Goal: Task Accomplishment & Management: Manage account settings

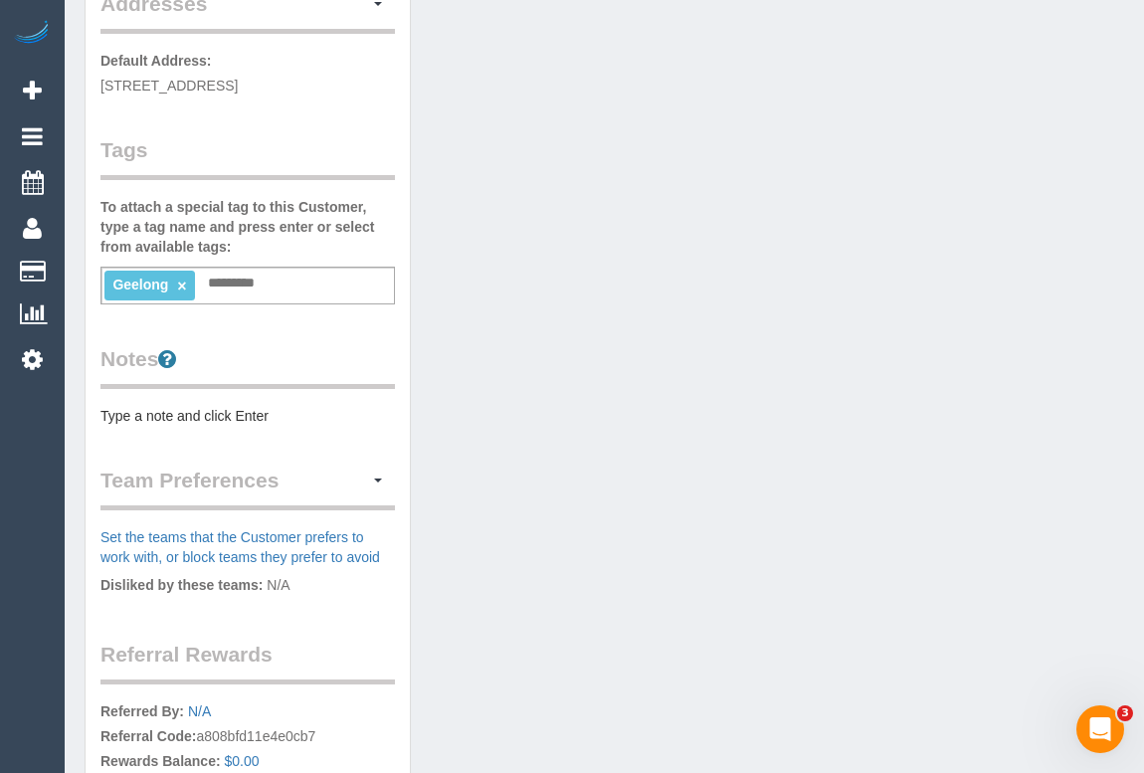
scroll to position [89, 0]
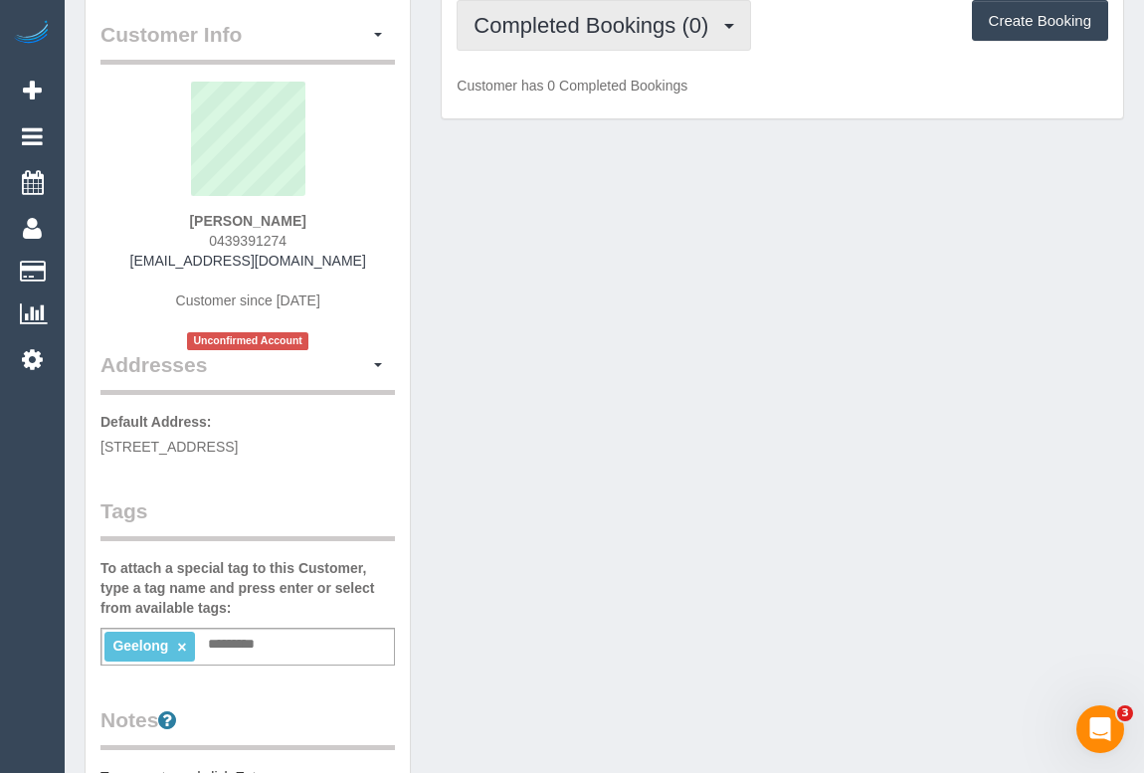
click at [592, 50] on button "Completed Bookings (0)" at bounding box center [604, 25] width 294 height 51
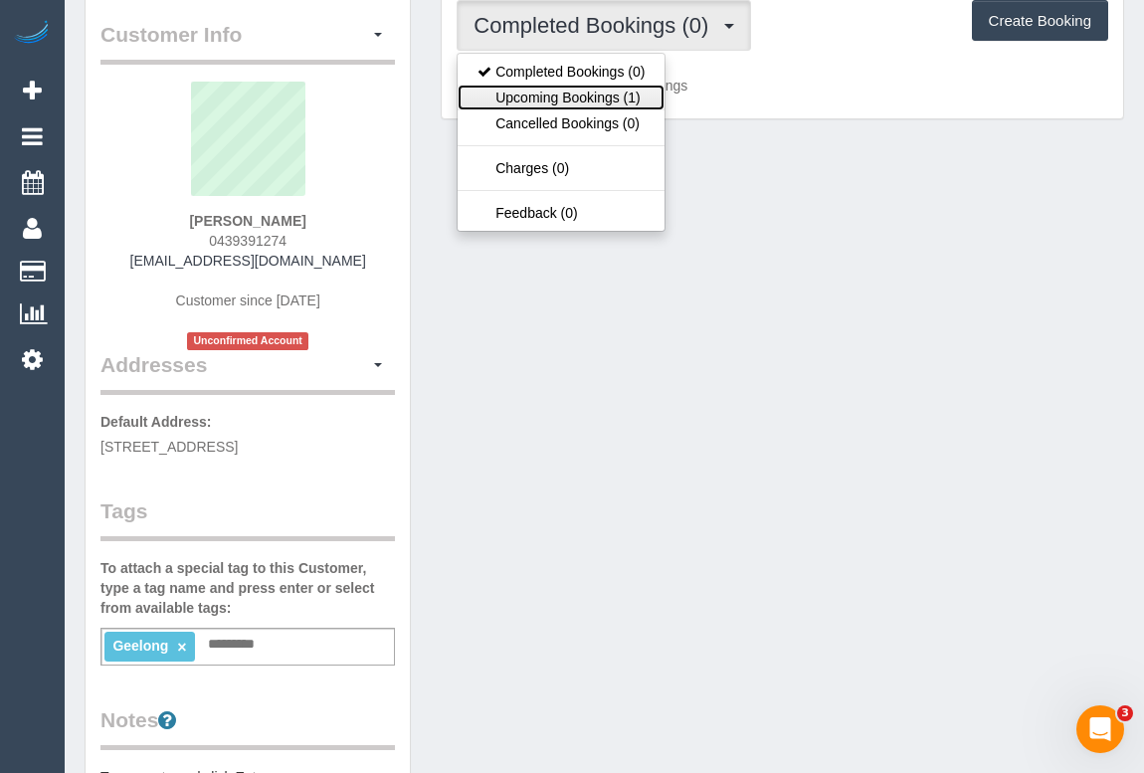
click at [597, 97] on link "Upcoming Bookings (1)" at bounding box center [561, 98] width 207 height 26
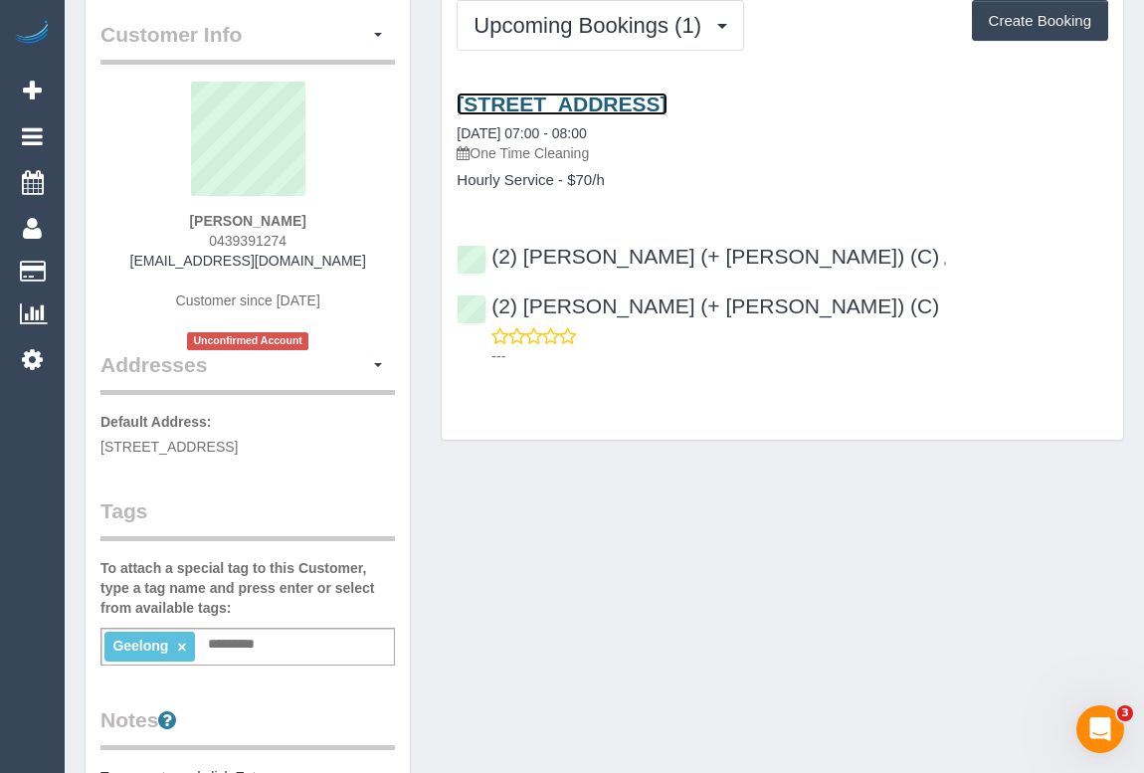
click at [643, 99] on link "34 Lansbury Cres, Highton, VIC 3216" at bounding box center [562, 104] width 210 height 23
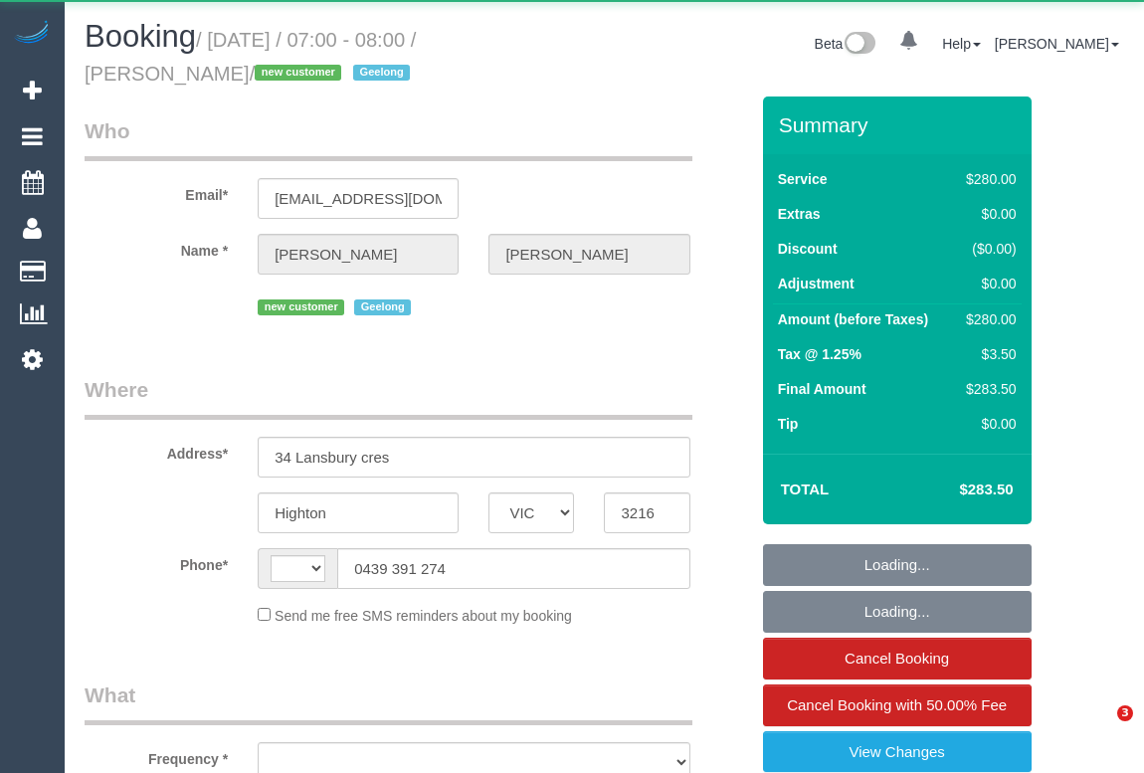
select select "VIC"
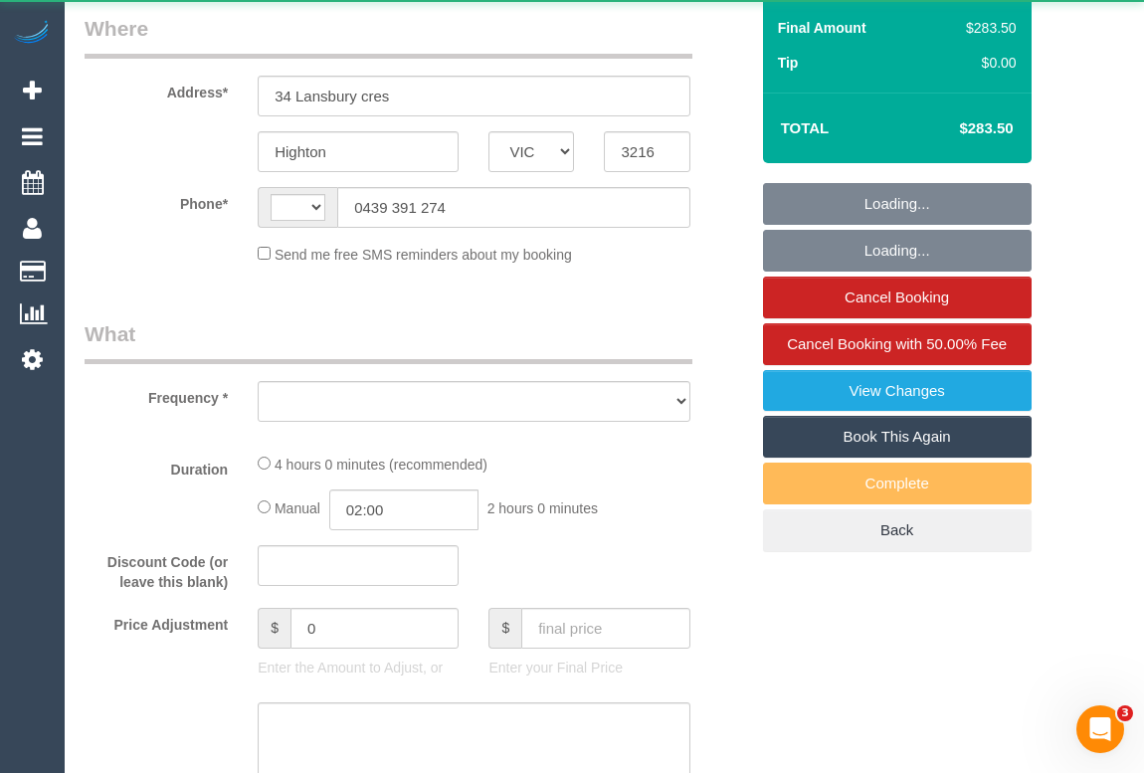
select select "string:AU"
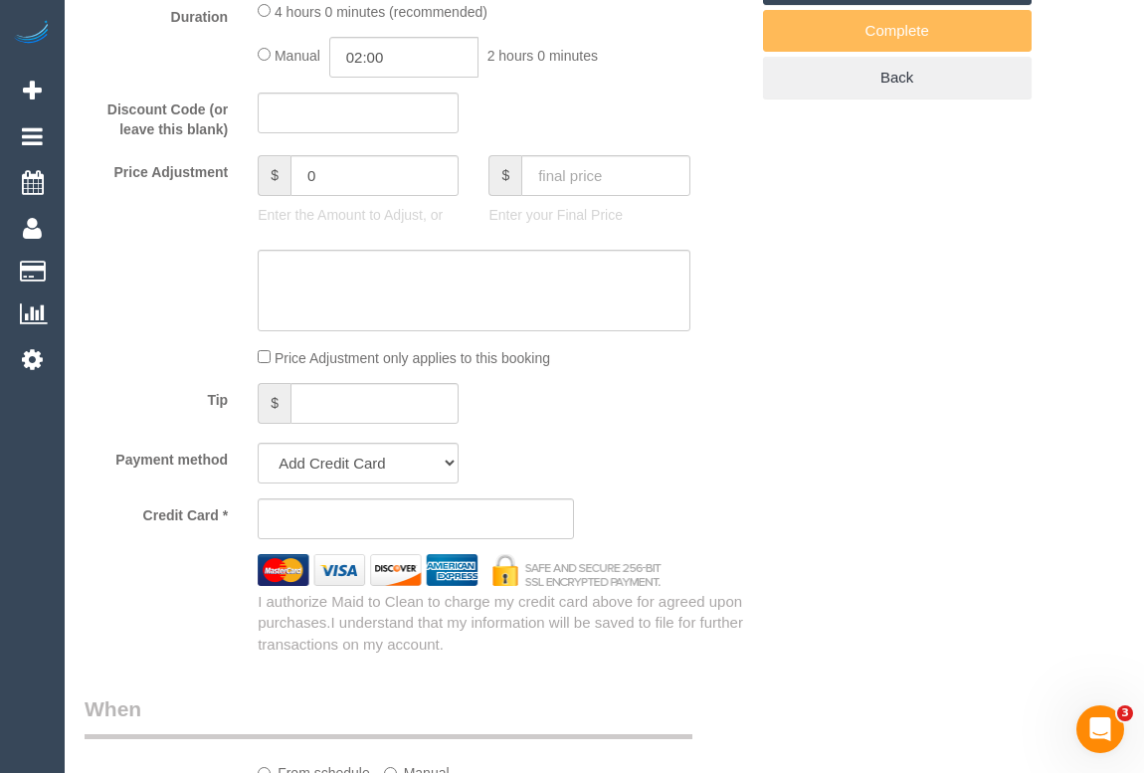
select select "object:636"
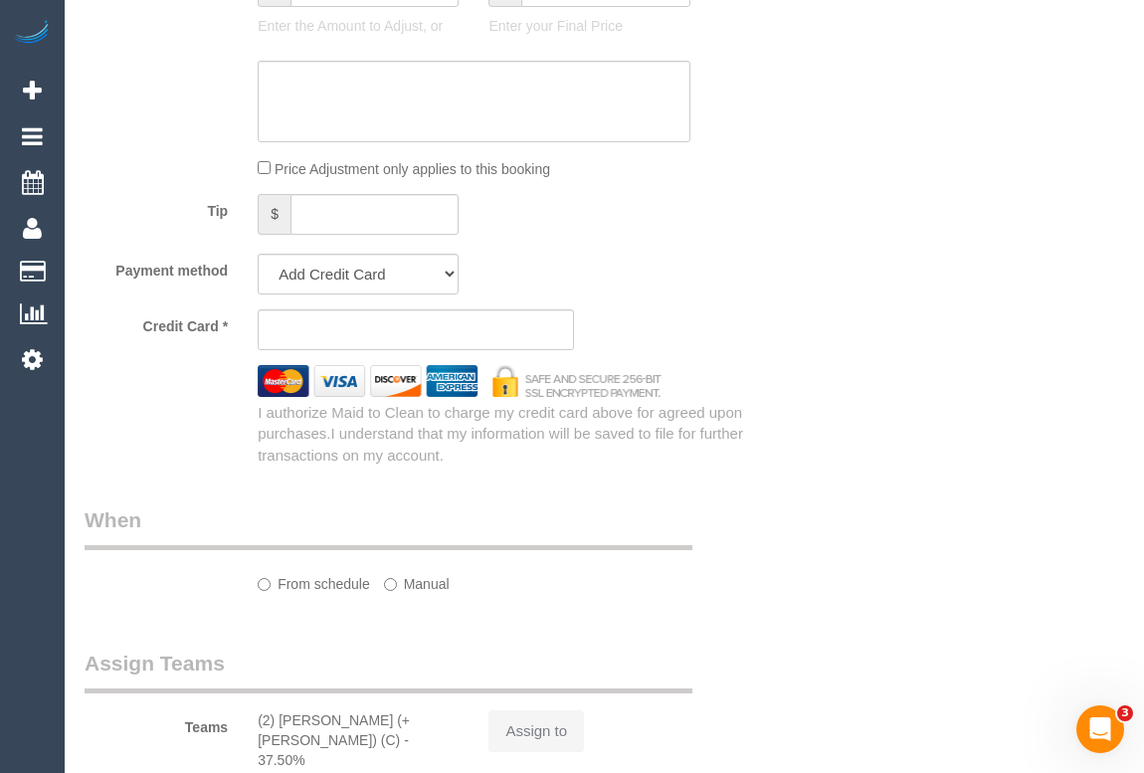
select select "string:stripe-pm_1S78Dc2GScqysDRVy3NwJ9QY"
select select "240"
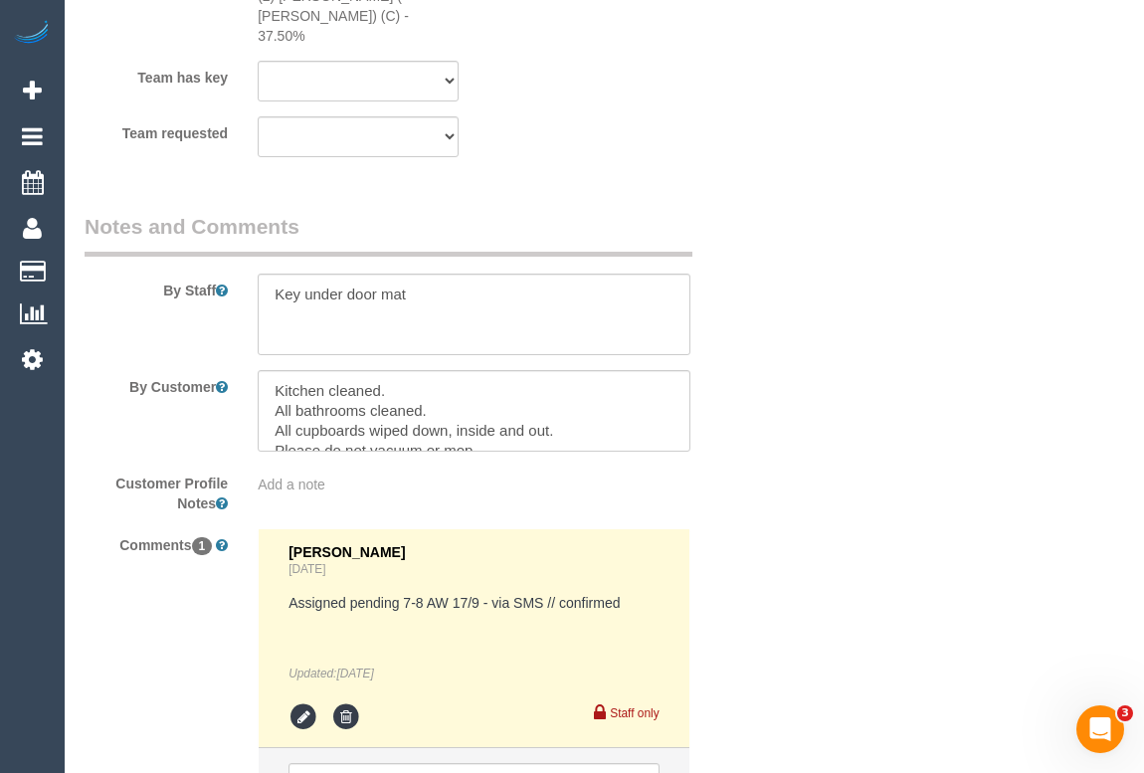
select select "object:807"
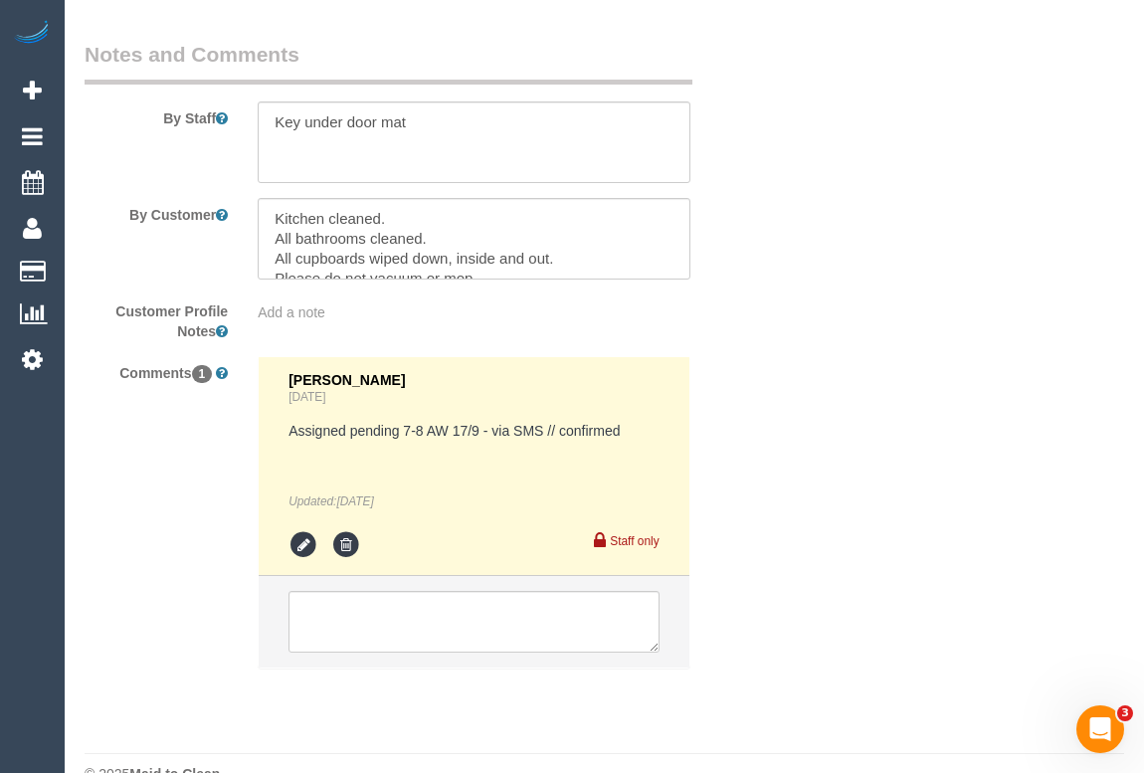
select select "number:28"
select select "number:15"
select select "number:19"
select select "number:22"
select select "number:26"
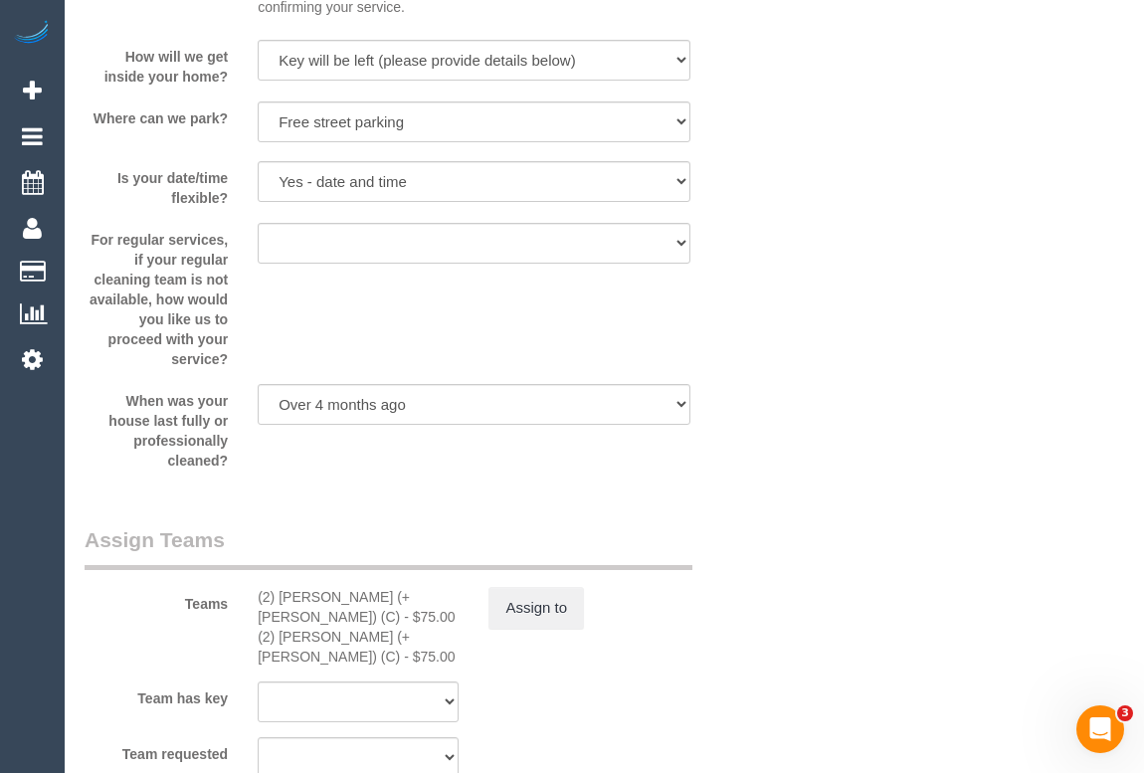
scroll to position [3469, 0]
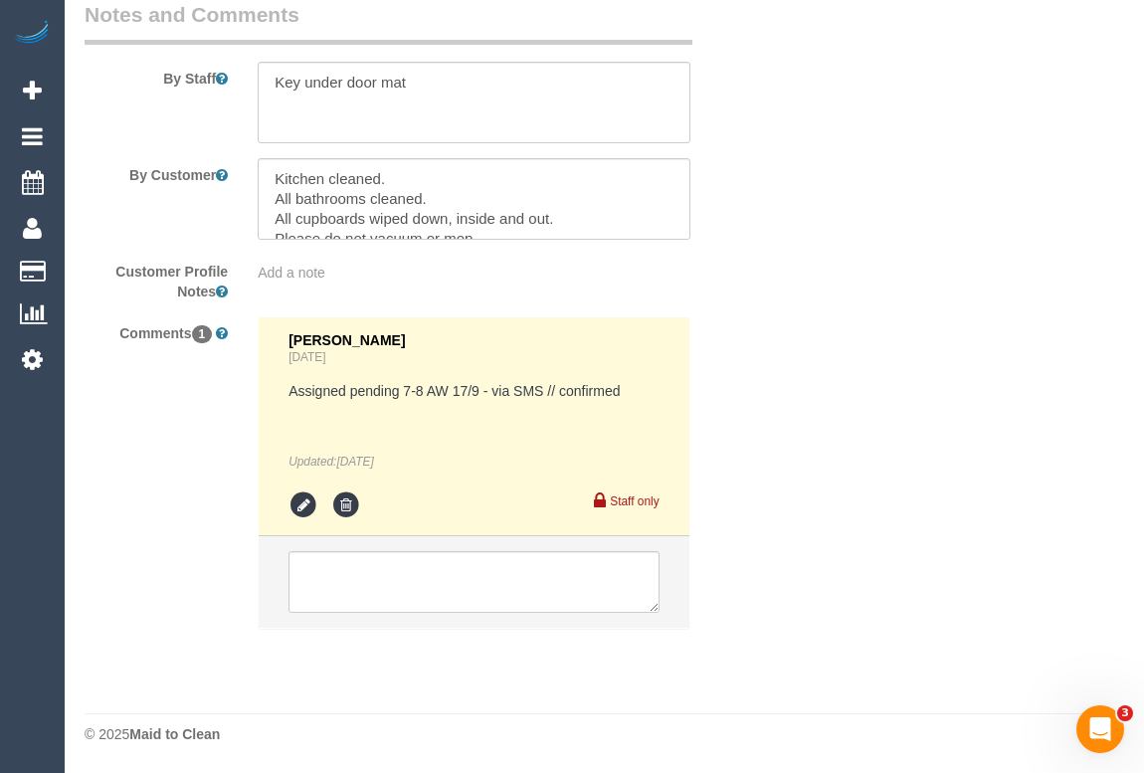
select select "spot1"
click at [682, 240] on sui-booking-comments "By Staff By Customer Customer Profile Notes Add a note Comments 1 Bronie Bryant…" at bounding box center [417, 324] width 664 height 649
drag, startPoint x: 475, startPoint y: 204, endPoint x: 263, endPoint y: 139, distance: 221.5
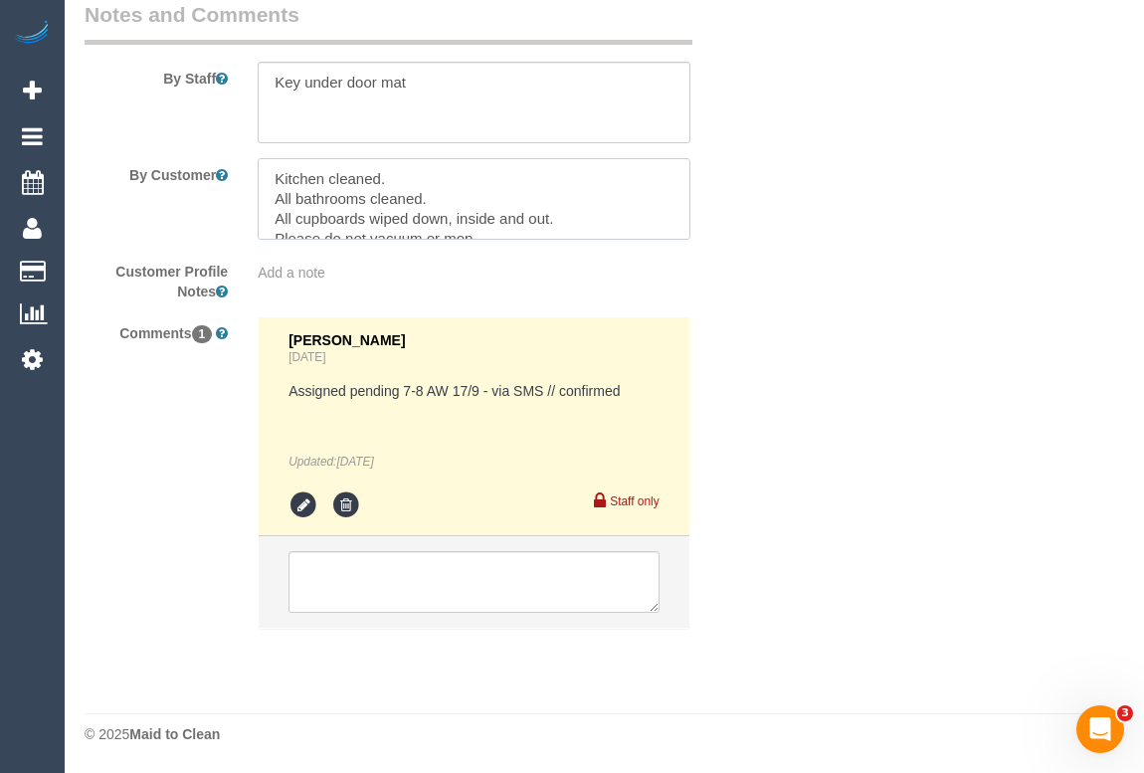
click at [263, 139] on sui-booking-comments "By Staff By Customer Customer Profile Notes Add a note Comments 1 Bronie Bryant…" at bounding box center [417, 324] width 664 height 649
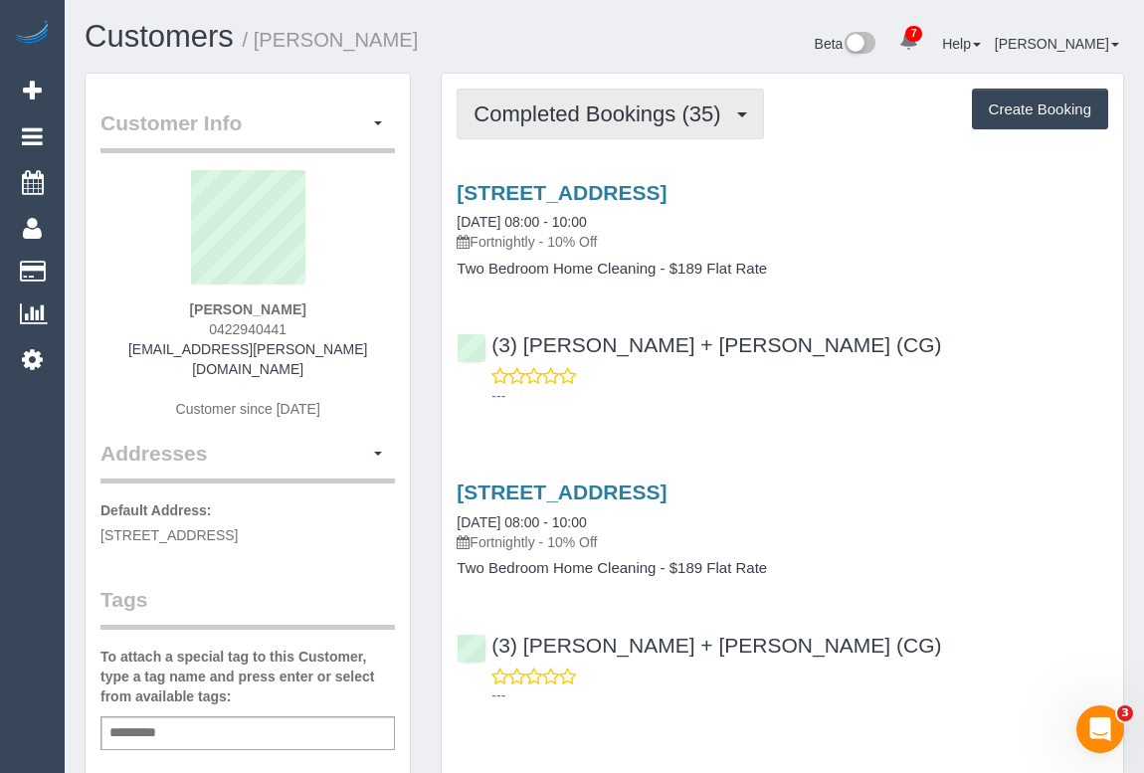
click at [579, 121] on span "Completed Bookings (35)" at bounding box center [602, 113] width 257 height 25
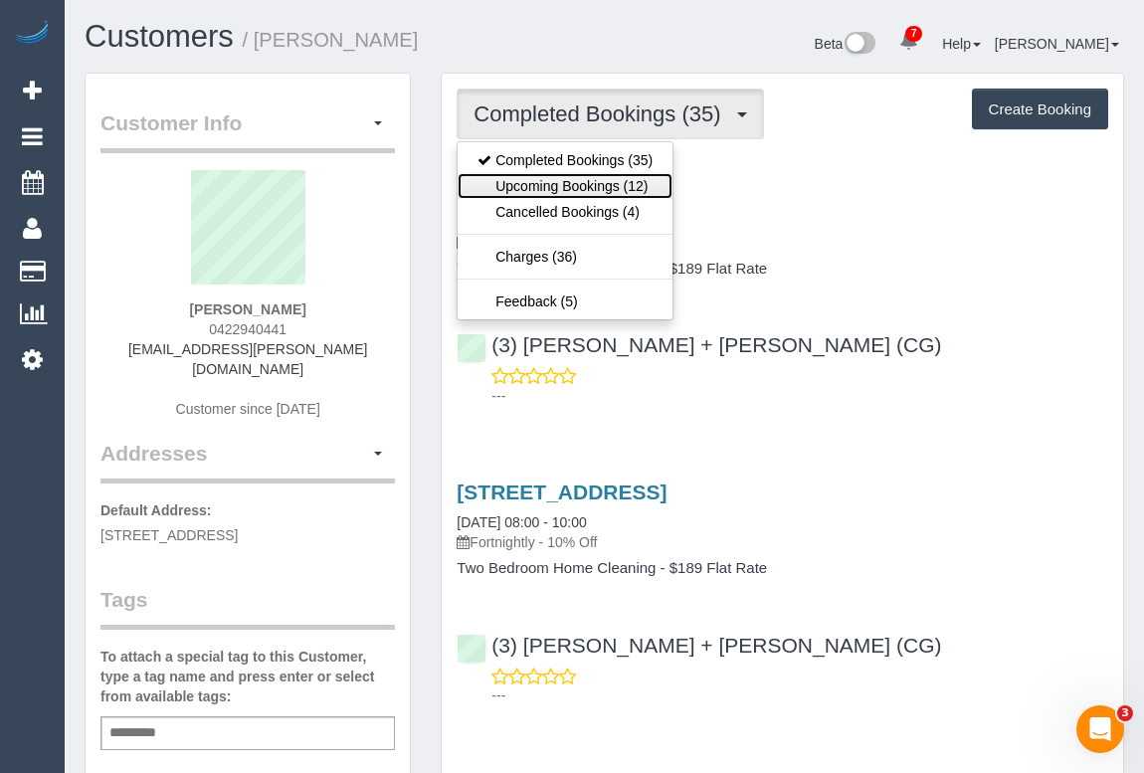
click at [592, 185] on link "Upcoming Bookings (12)" at bounding box center [565, 186] width 215 height 26
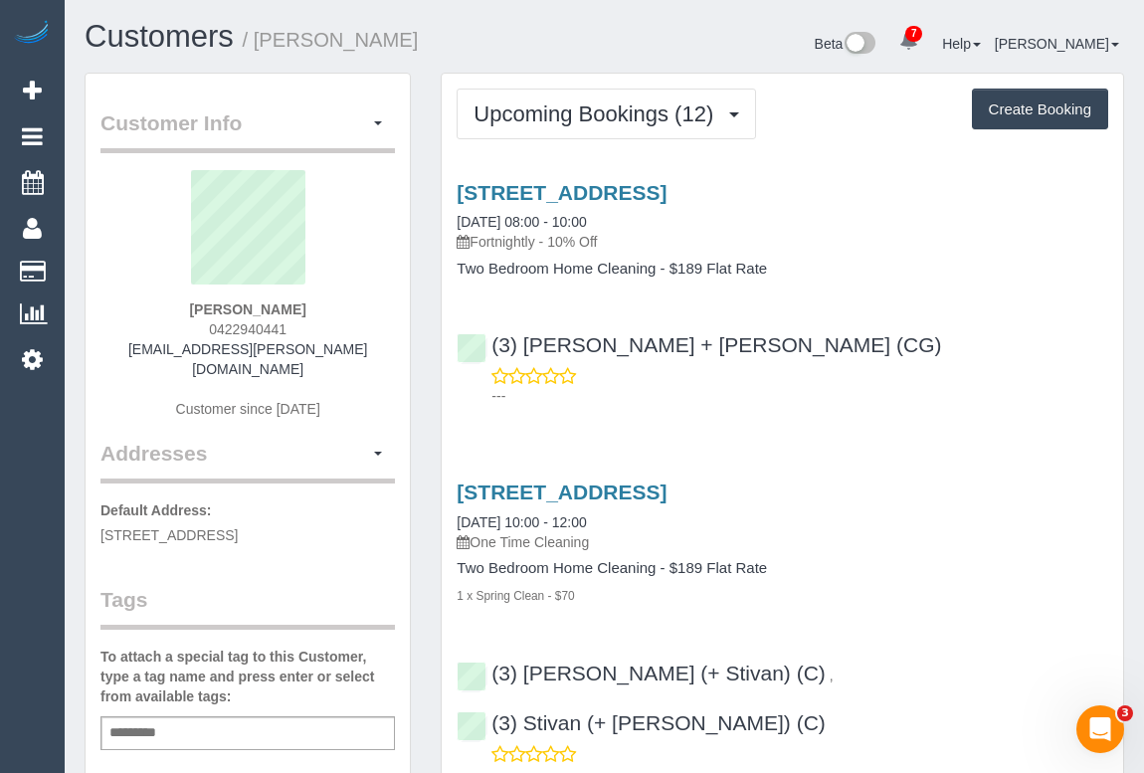
click at [864, 326] on div "(3) Bansari + Bhavesh (CG) ---" at bounding box center [782, 361] width 681 height 90
drag, startPoint x: 778, startPoint y: 347, endPoint x: 525, endPoint y: 346, distance: 252.7
click at [525, 346] on div "(3) Bansari + Bhavesh (CG) ---" at bounding box center [782, 361] width 681 height 90
copy link "Bansari + Bhavesh (CG)"
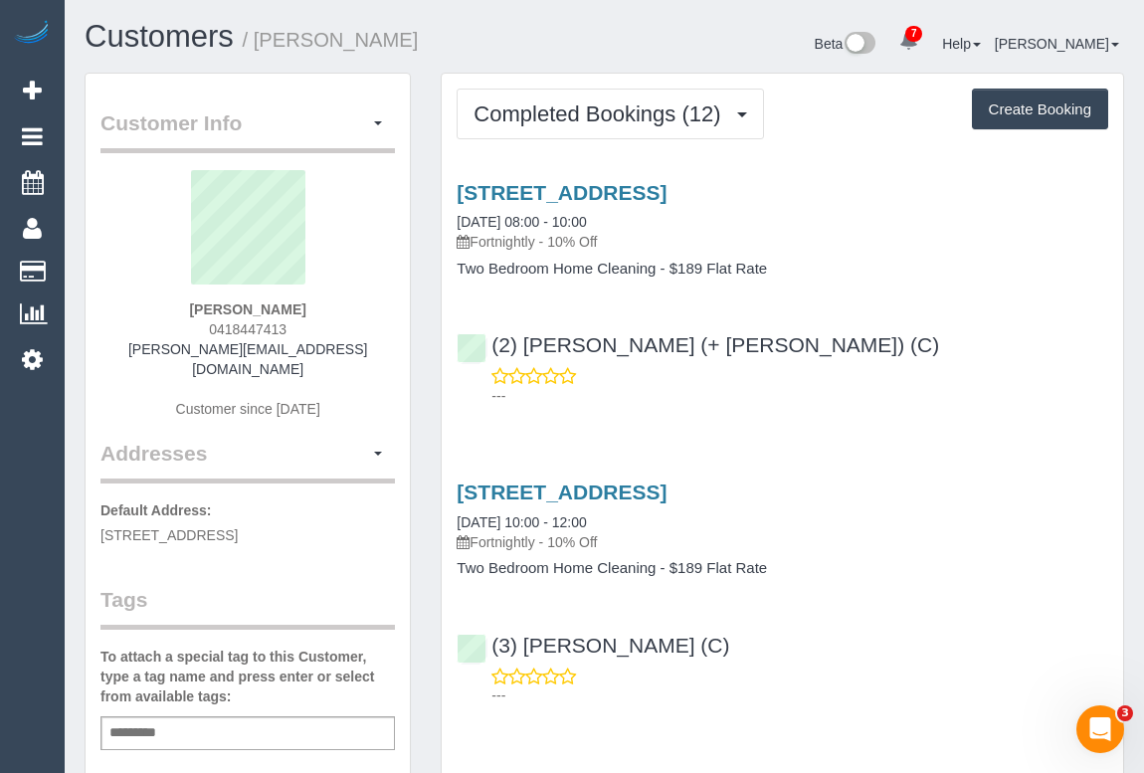
click at [853, 370] on div "---" at bounding box center [783, 386] width 652 height 40
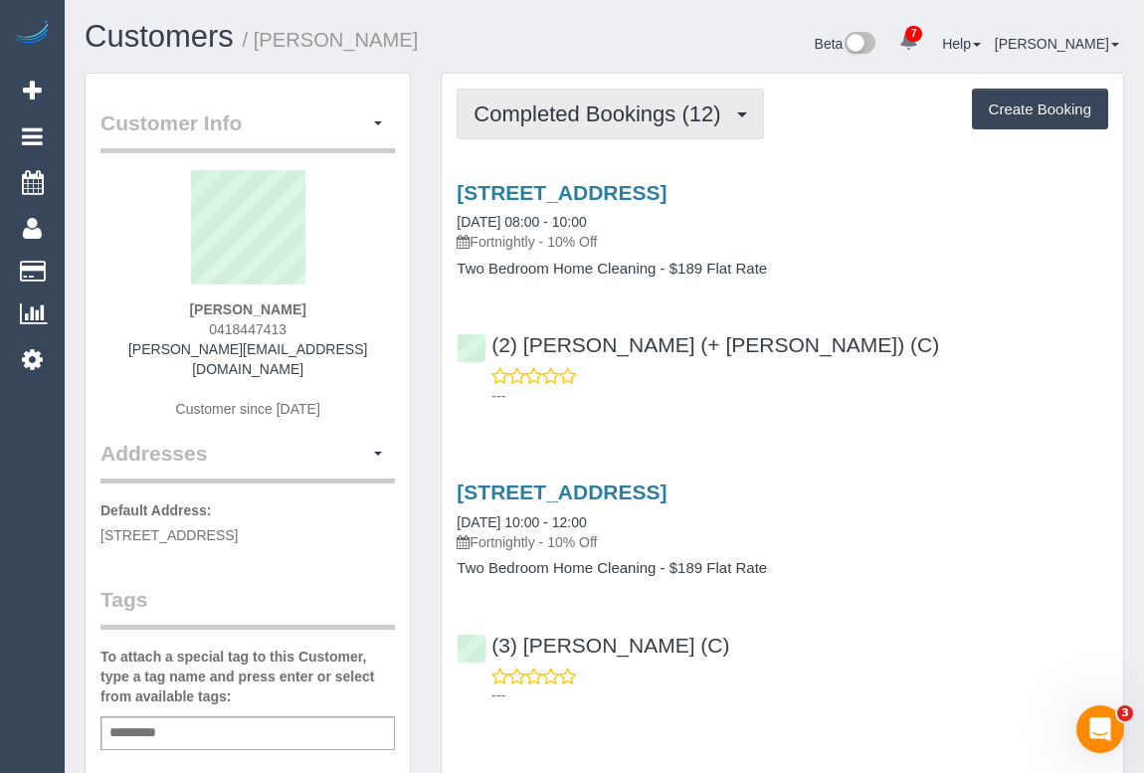
click at [716, 118] on span "Completed Bookings (12)" at bounding box center [602, 113] width 257 height 25
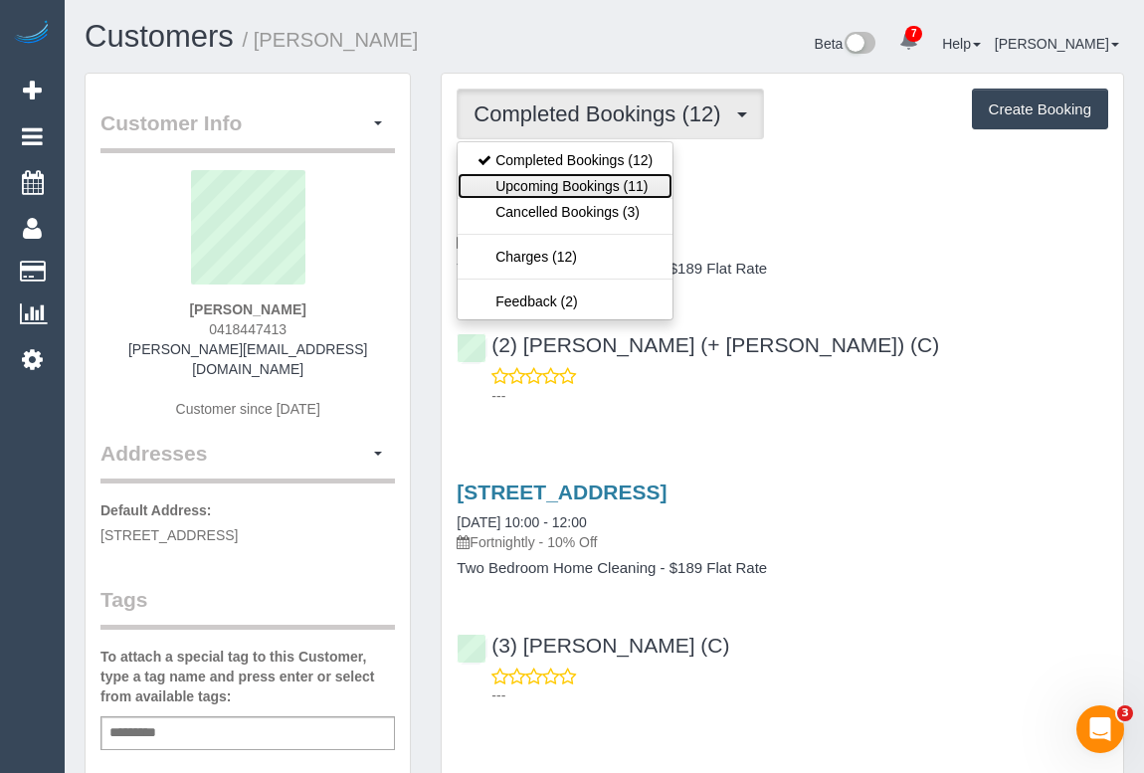
click at [574, 190] on link "Upcoming Bookings (11)" at bounding box center [565, 186] width 215 height 26
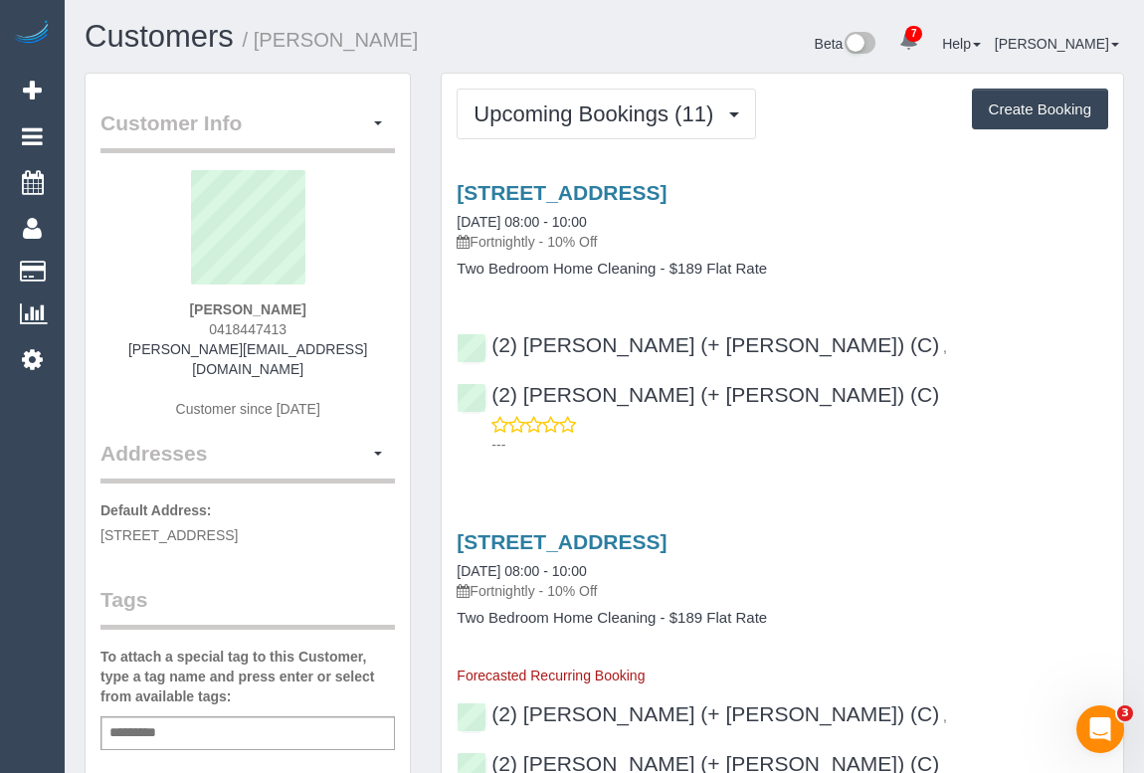
drag, startPoint x: 200, startPoint y: 322, endPoint x: 289, endPoint y: 322, distance: 89.5
click at [289, 322] on div "Penny Votzourakis 0418447413 penny@pennyv.com.au Customer since 2024" at bounding box center [247, 304] width 294 height 269
copy span "0418447413"
click at [204, 323] on div "Penny Votzourakis 0418447413 penny@pennyv.com.au Customer since 2024" at bounding box center [247, 304] width 294 height 269
drag, startPoint x: 199, startPoint y: 328, endPoint x: 338, endPoint y: 332, distance: 139.3
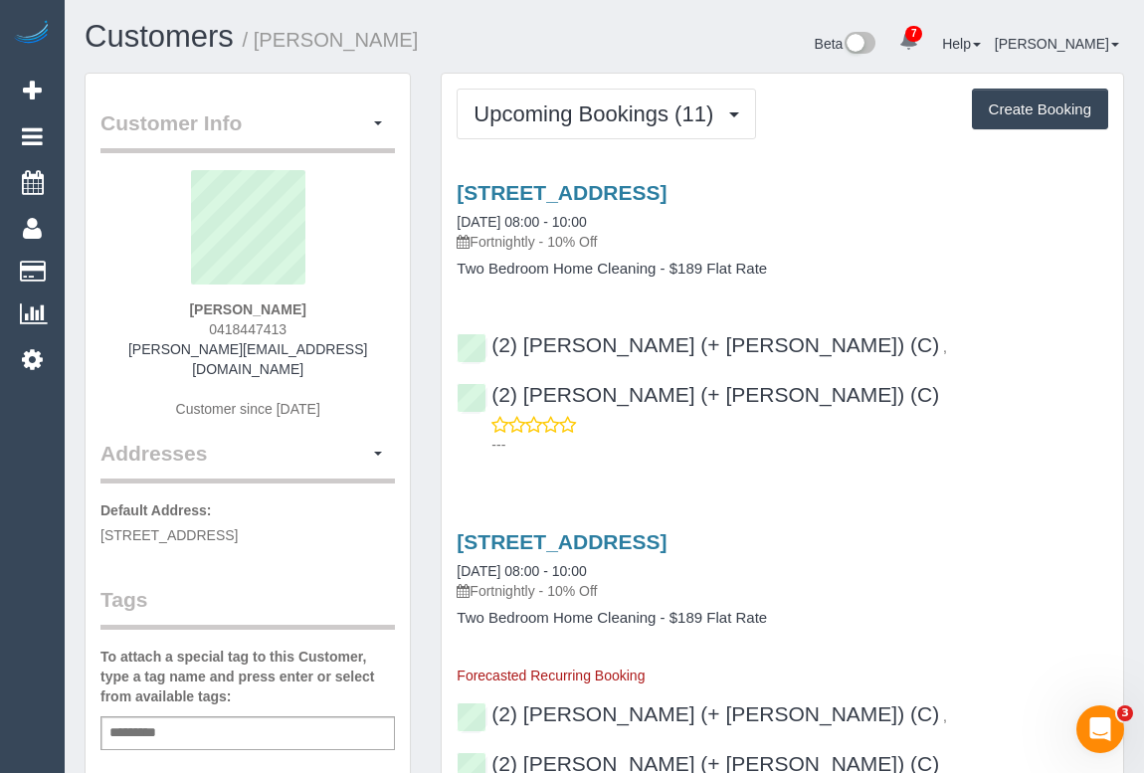
click at [338, 332] on div "Penny Votzourakis 0418447413 penny@pennyv.com.au Customer since 2024" at bounding box center [247, 304] width 294 height 269
copy span "0418447413"
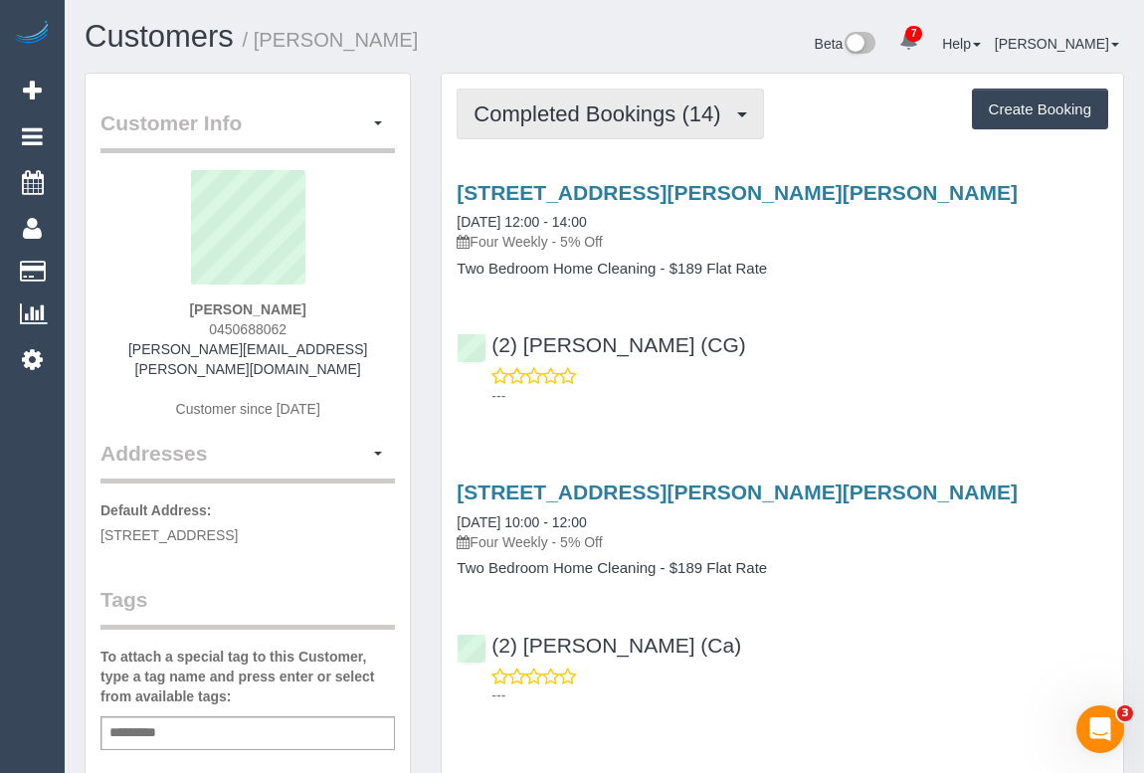
click at [603, 110] on span "Completed Bookings (14)" at bounding box center [602, 113] width 257 height 25
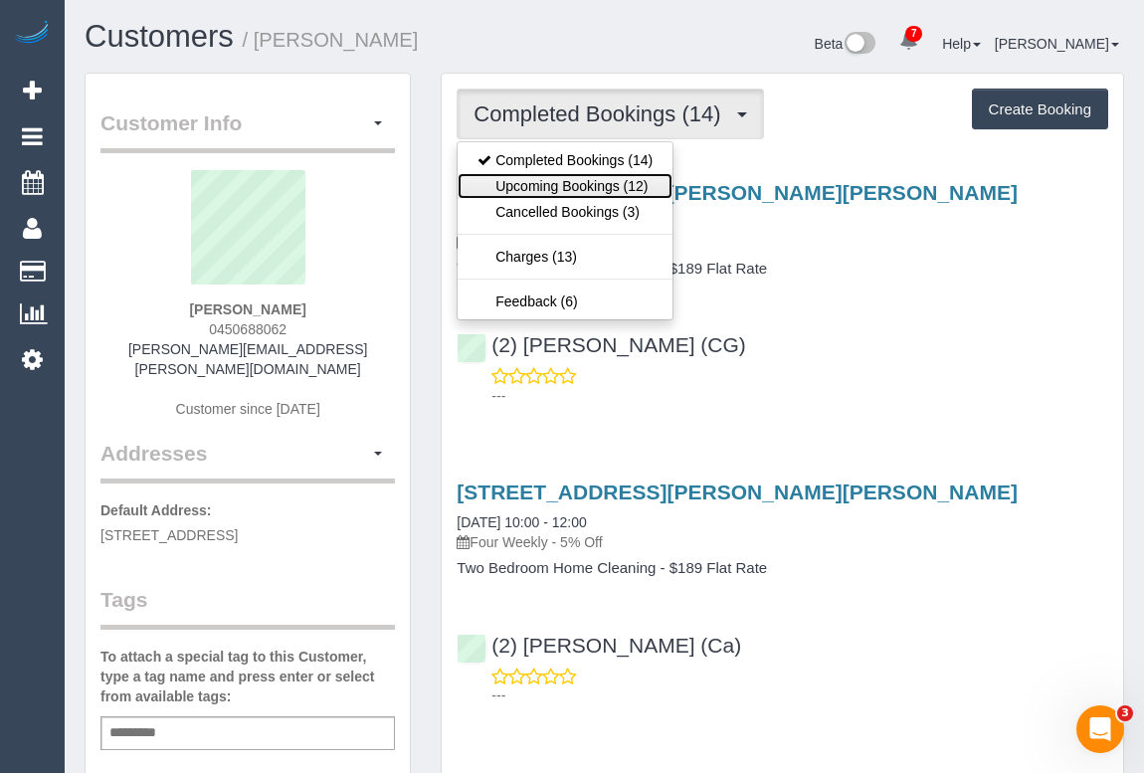
click at [598, 180] on link "Upcoming Bookings (12)" at bounding box center [565, 186] width 215 height 26
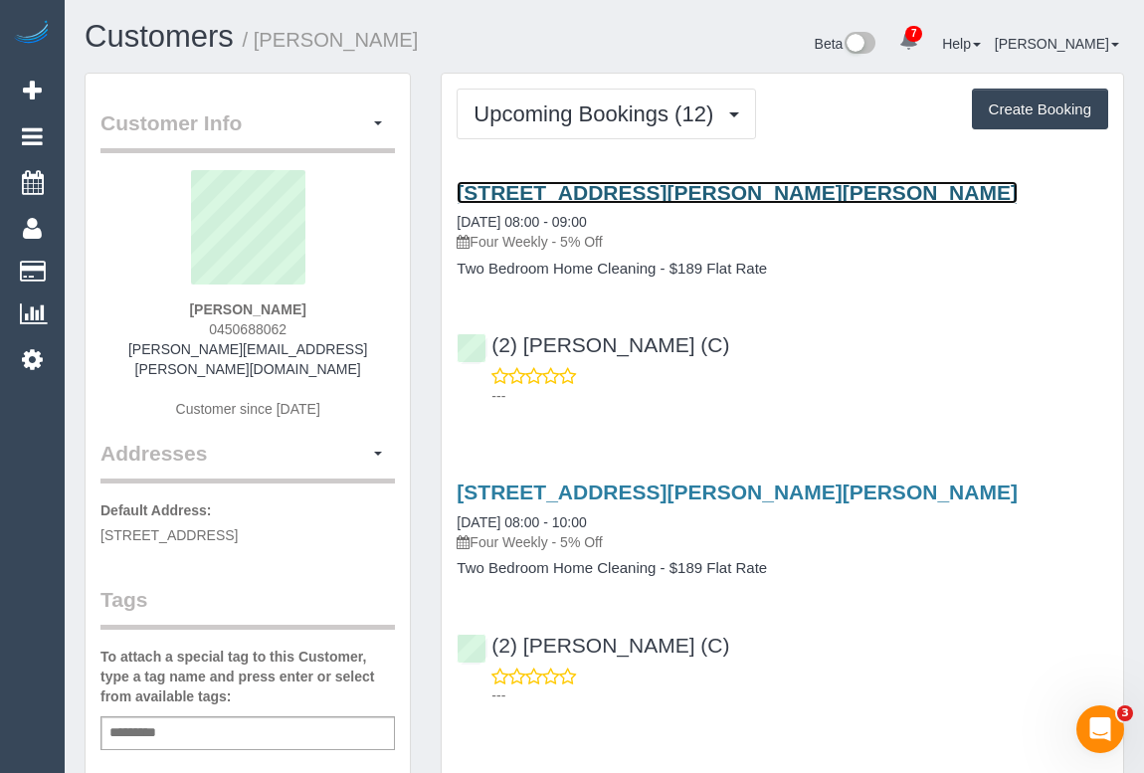
click at [723, 189] on link "469-471 Gilbert Road, Unit 9, Preston, VIC 3072" at bounding box center [737, 192] width 561 height 23
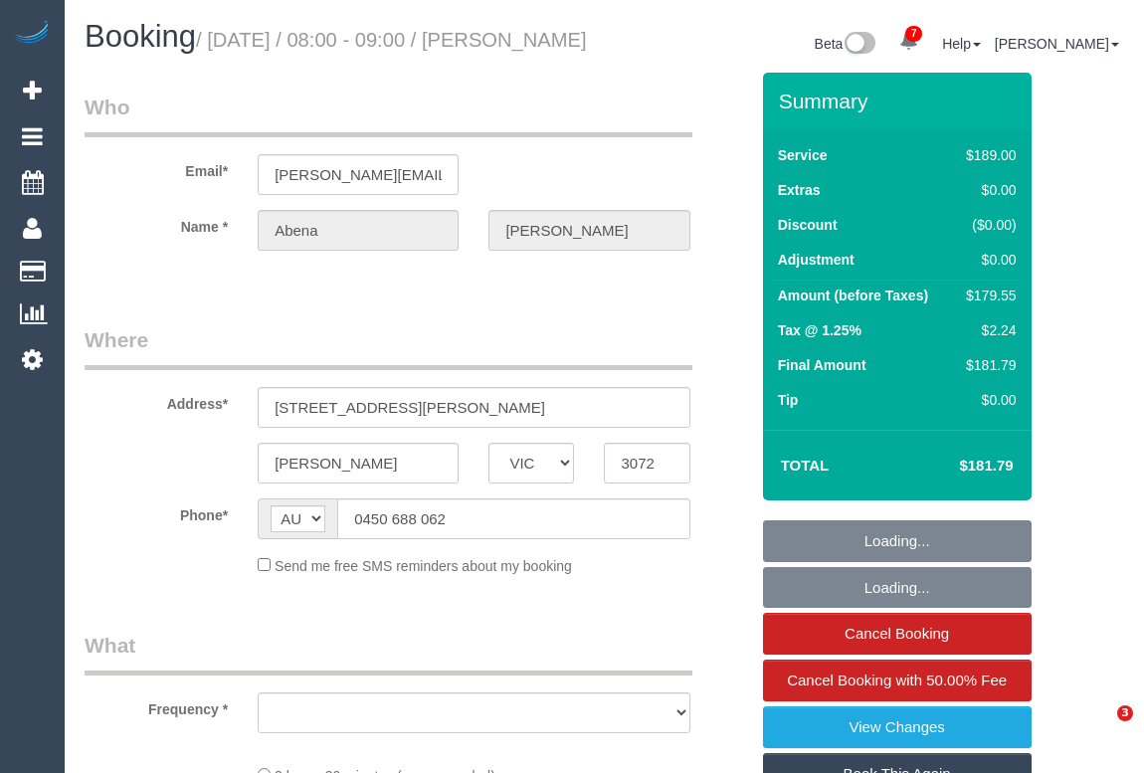
select select "VIC"
select select "string:stripe-pm_1R7rP32GScqysDRVtetNqcL1"
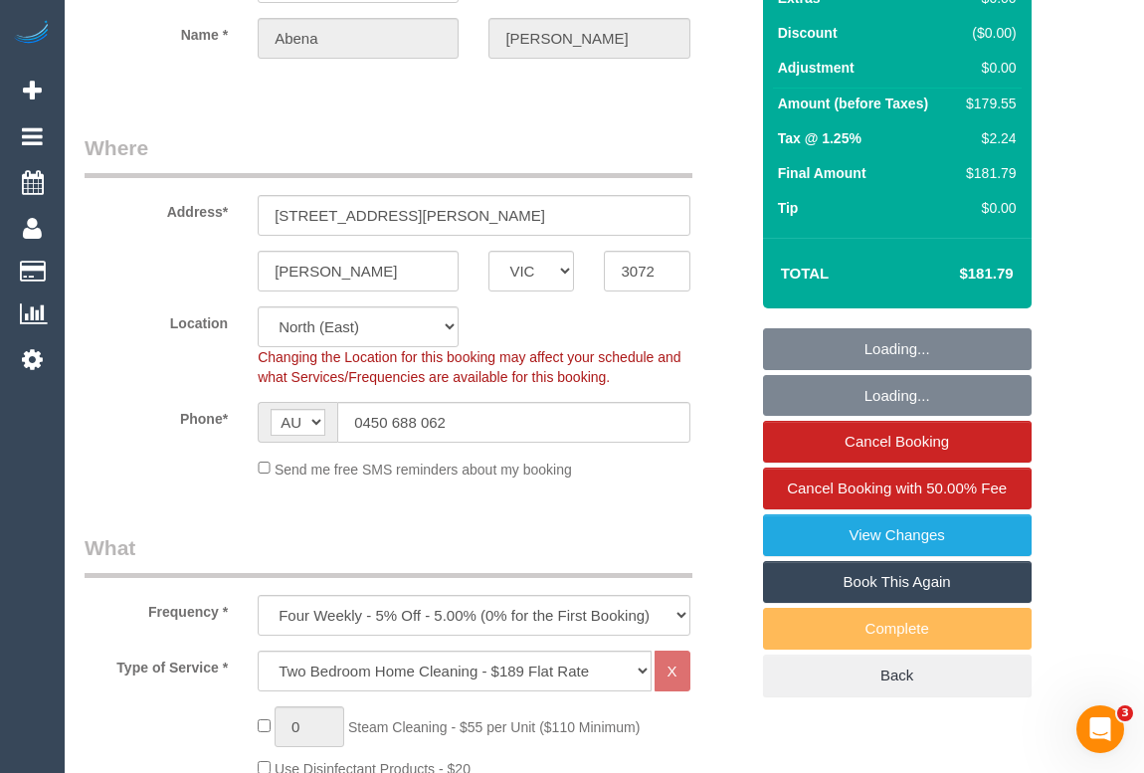
scroll to position [633, 0]
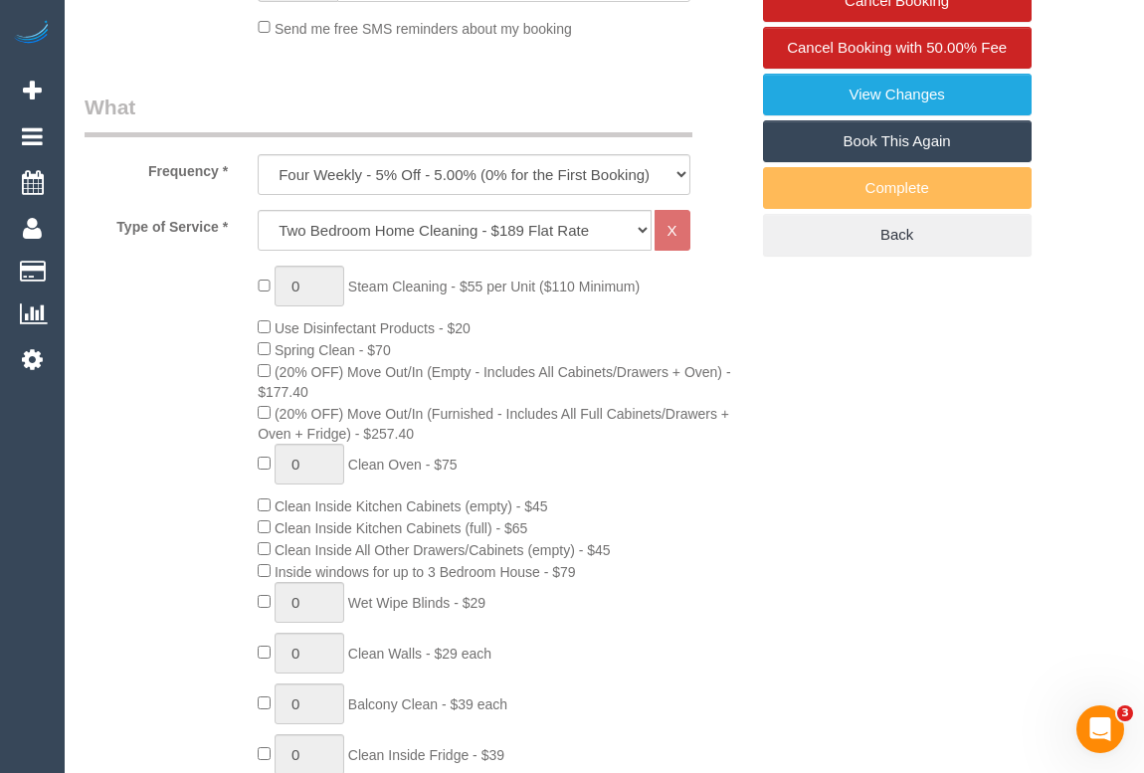
select select "object:1351"
select select "number:28"
select select "number:14"
select select "number:19"
select select "number:24"
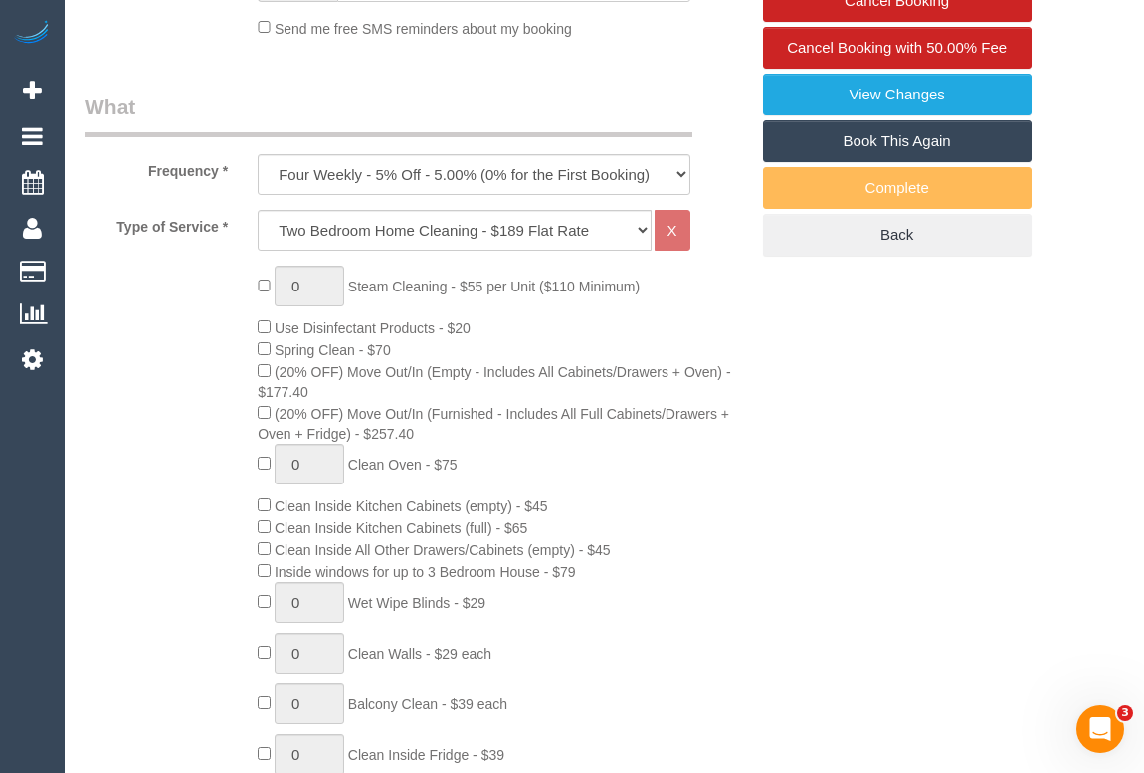
select select "number:34"
select select "number:13"
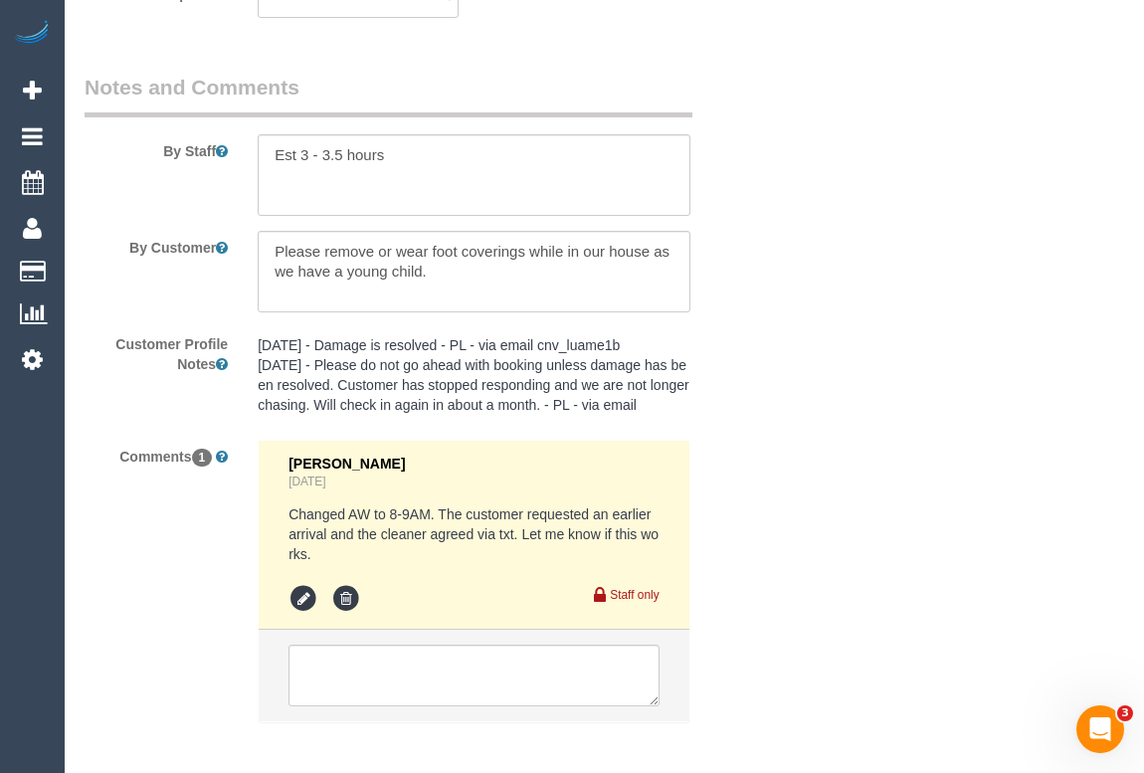
scroll to position [3617, 0]
